Goal: Task Accomplishment & Management: Manage account settings

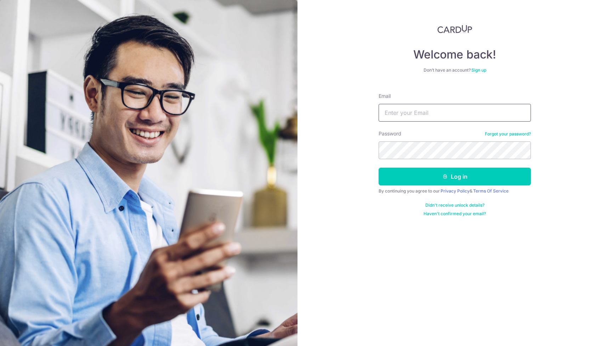
type input "[EMAIL_ADDRESS][DOMAIN_NAME]"
click at [455, 176] on button "Log in" at bounding box center [455, 177] width 152 height 18
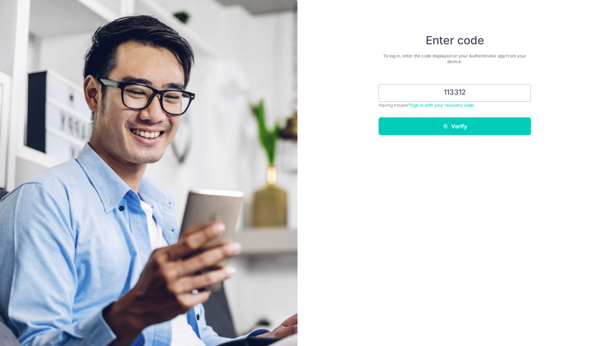
type input "113312"
click at [455, 126] on button "Verify" at bounding box center [455, 126] width 152 height 18
click at [471, 120] on button "Verify" at bounding box center [455, 126] width 152 height 18
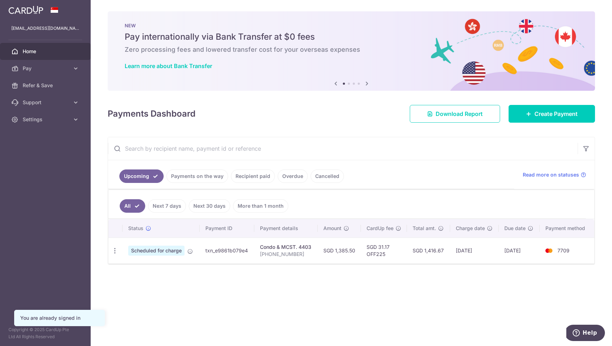
click at [214, 175] on link "Payments on the way" at bounding box center [197, 175] width 62 height 13
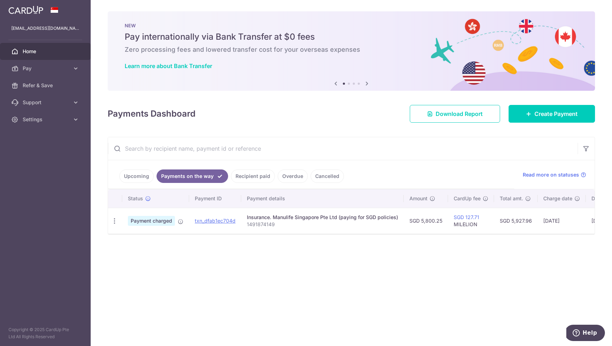
click at [145, 171] on link "Upcoming" at bounding box center [136, 175] width 34 height 13
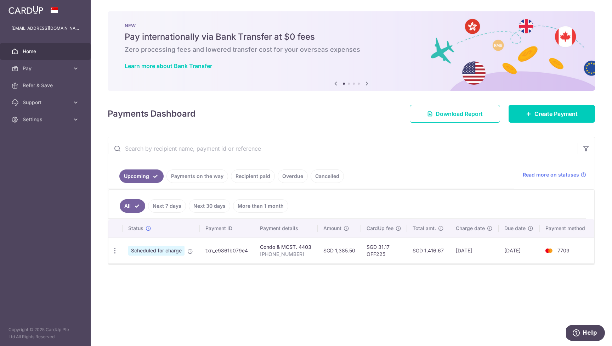
click at [184, 174] on link "Payments on the way" at bounding box center [197, 175] width 62 height 13
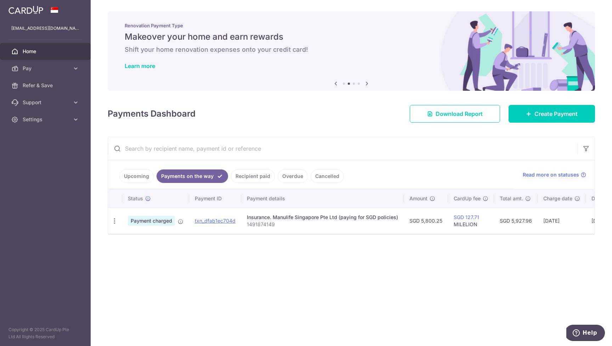
click at [240, 175] on link "Recipient paid" at bounding box center [253, 175] width 44 height 13
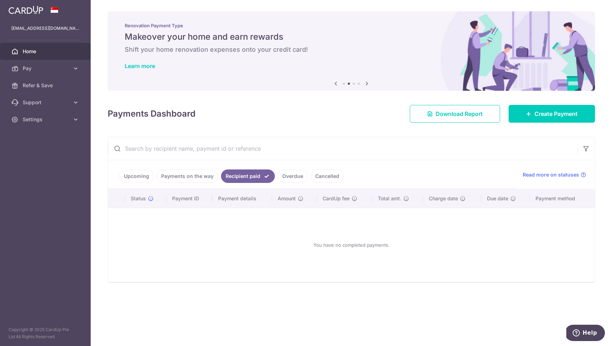
click at [294, 177] on link "Overdue" at bounding box center [293, 175] width 30 height 13
click at [329, 176] on link "Cancelled" at bounding box center [327, 175] width 33 height 13
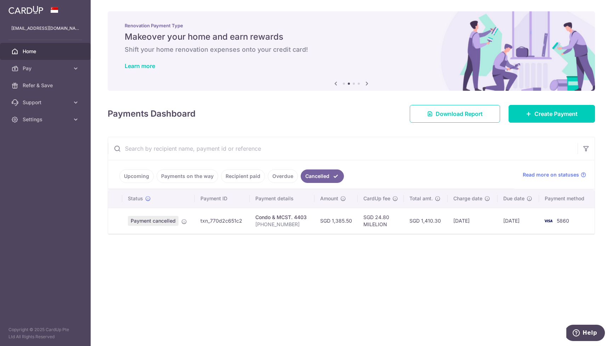
click at [398, 174] on ul "Upcoming Payments on the way Recipient paid Overdue Cancelled" at bounding box center [311, 174] width 406 height 29
click at [298, 178] on li "Cancelled" at bounding box center [321, 175] width 46 height 13
click at [290, 177] on link "Overdue" at bounding box center [283, 175] width 30 height 13
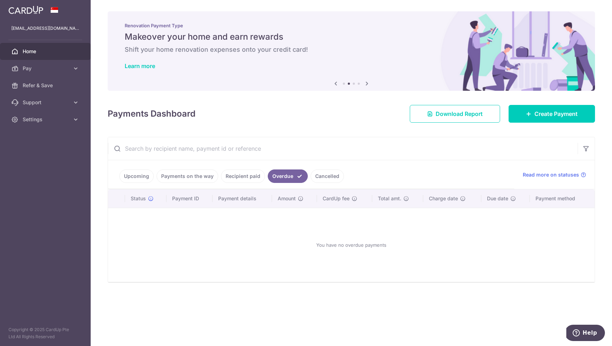
click at [255, 176] on link "Recipient paid" at bounding box center [243, 175] width 44 height 13
click at [205, 175] on link "Payments on the way" at bounding box center [188, 175] width 62 height 13
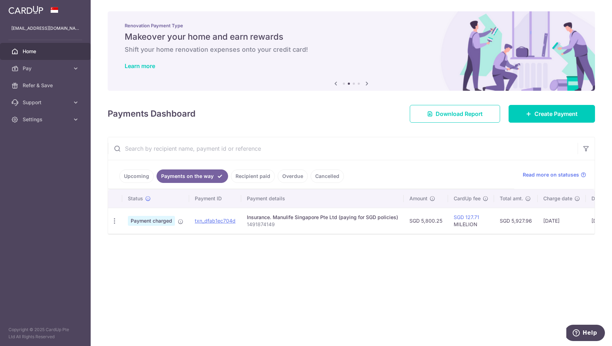
click at [119, 174] on link "Upcoming" at bounding box center [136, 175] width 34 height 13
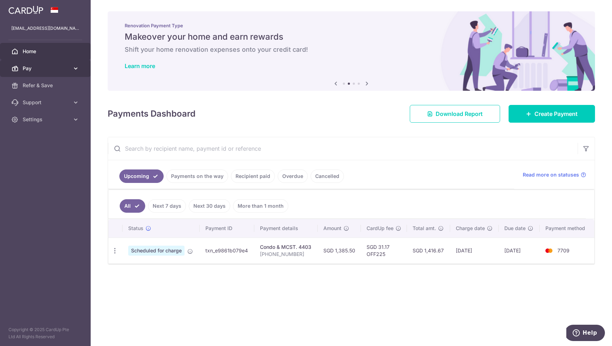
click at [33, 68] on span "Pay" at bounding box center [46, 68] width 47 height 7
click at [31, 47] on link "Home" at bounding box center [45, 51] width 91 height 17
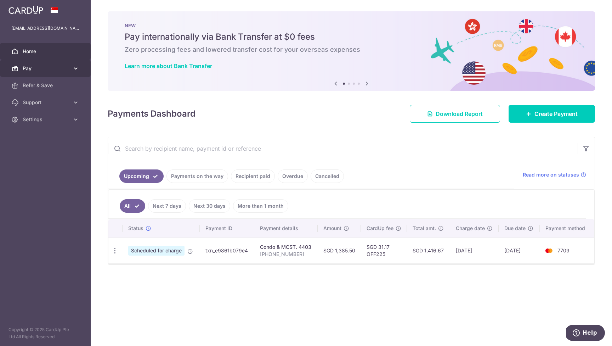
click at [27, 65] on span "Pay" at bounding box center [46, 68] width 47 height 7
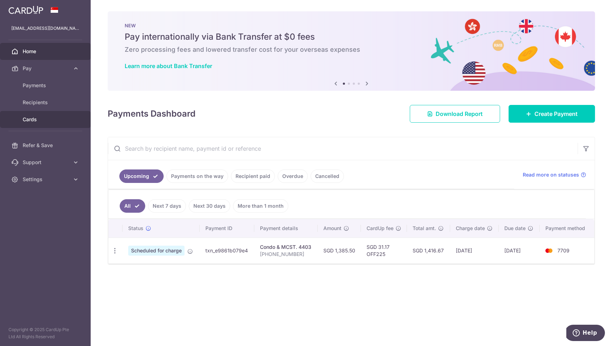
click at [31, 122] on span "Cards" at bounding box center [46, 119] width 47 height 7
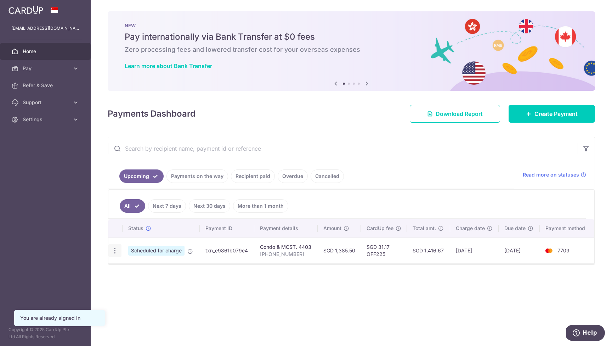
click at [114, 251] on icon "button" at bounding box center [114, 250] width 7 height 7
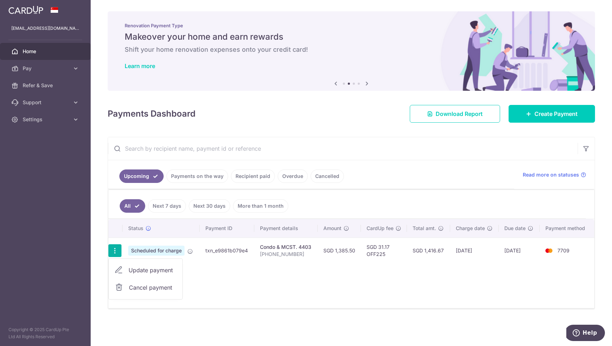
click at [165, 271] on span "Update payment" at bounding box center [153, 270] width 48 height 8
radio input "true"
type input "1,385.50"
type input "26/09/2025"
type input "034-05-26"
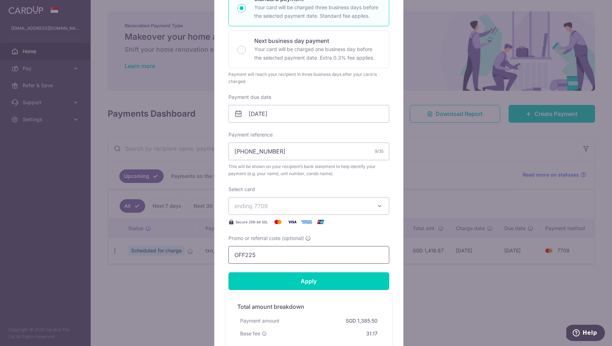
scroll to position [195, 0]
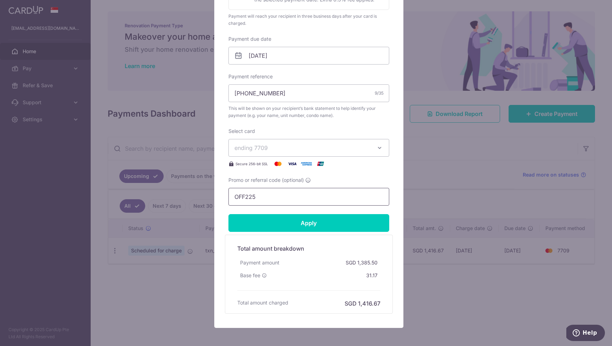
click at [264, 197] on input "OFF225" at bounding box center [308, 197] width 161 height 18
paste input "GLOBE18"
type input "GLOBE185"
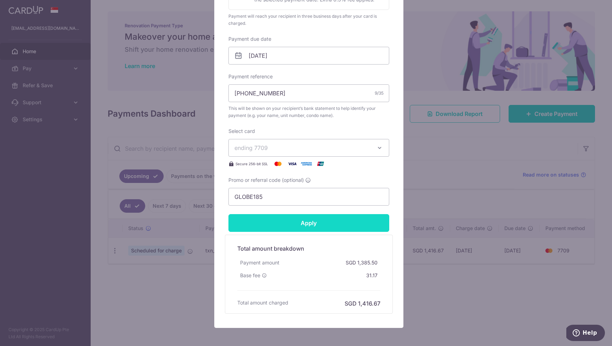
click at [302, 222] on input "Apply" at bounding box center [308, 223] width 161 height 18
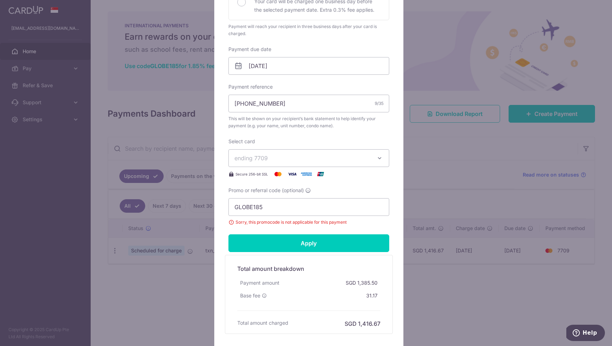
scroll to position [183, 0]
click at [484, 307] on div "Edit payment By clicking apply, you will make changes to all payments to 4403 s…" at bounding box center [306, 173] width 612 height 346
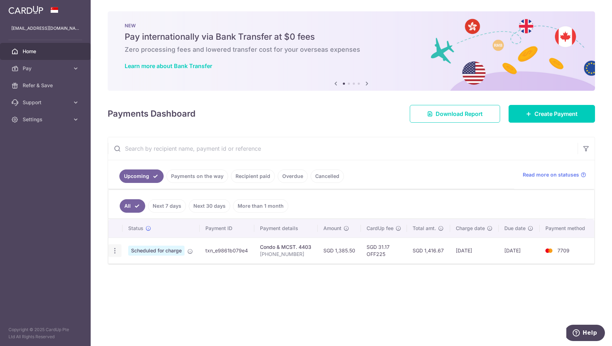
click at [117, 249] on icon "button" at bounding box center [114, 250] width 7 height 7
click at [129, 268] on span "Update payment" at bounding box center [153, 270] width 48 height 8
radio input "true"
type input "1,385.50"
type input "26/09/2025"
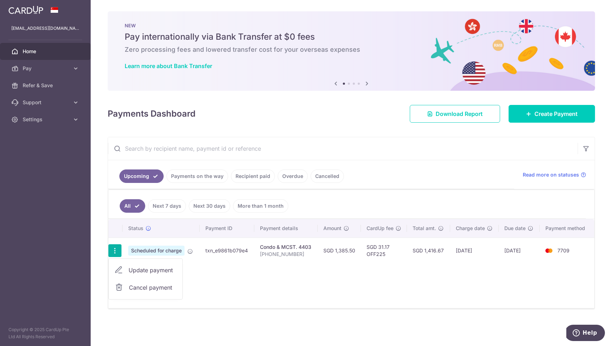
type input "034-05-26"
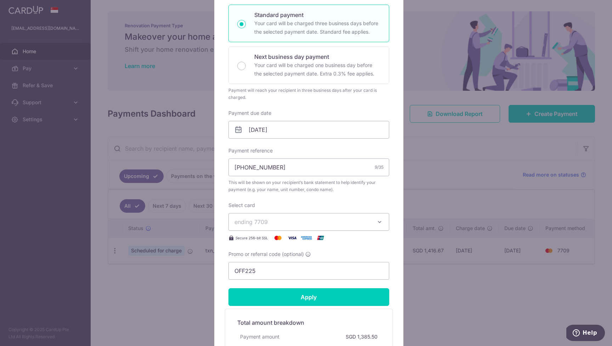
scroll to position [123, 0]
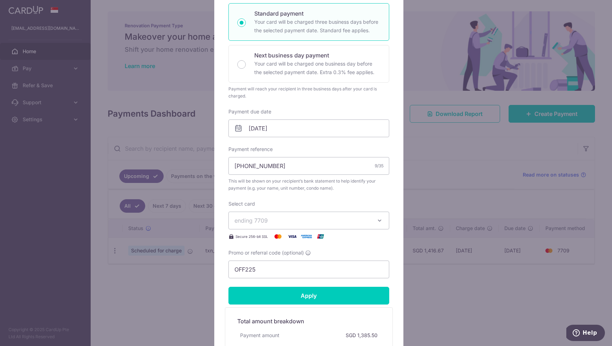
click at [379, 219] on icon "button" at bounding box center [379, 220] width 7 height 7
click at [269, 252] on span "**** 5860" at bounding box center [264, 253] width 27 height 8
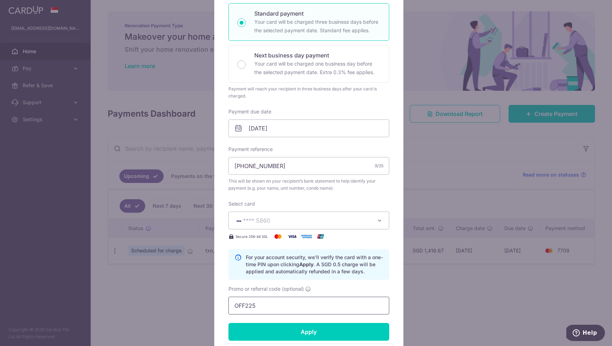
scroll to position [124, 0]
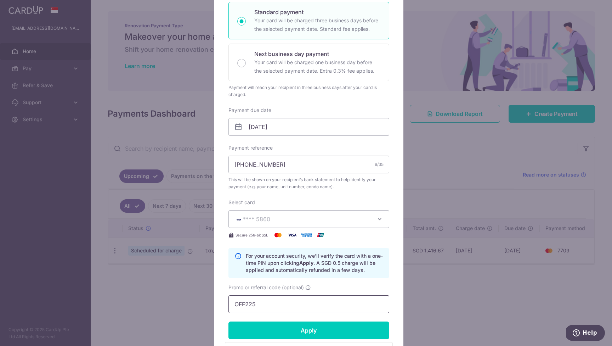
click at [266, 302] on input "OFF225" at bounding box center [308, 304] width 161 height 18
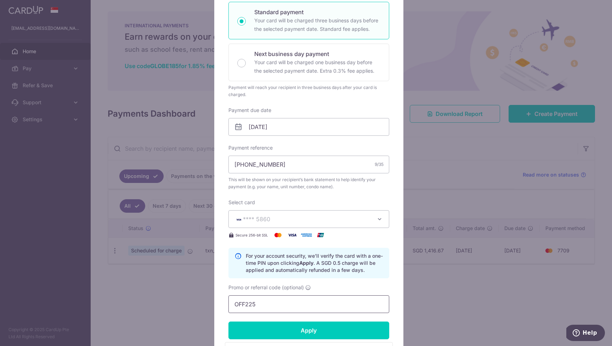
paste input "GLOBE18"
type input "GLOBE185"
click at [343, 332] on input "Apply" at bounding box center [308, 330] width 161 height 18
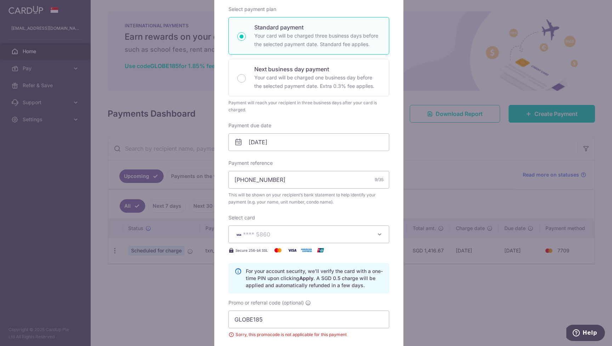
scroll to position [0, 0]
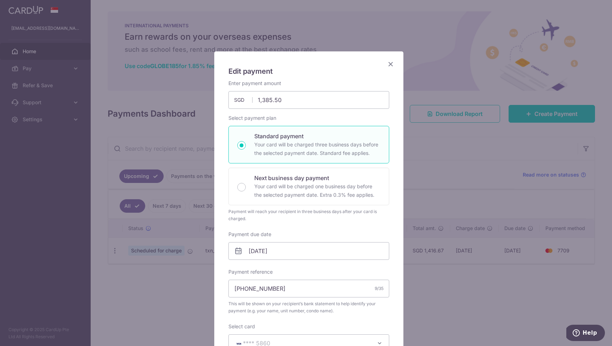
click at [387, 63] on icon "Close" at bounding box center [390, 63] width 8 height 9
